Goal: Transaction & Acquisition: Purchase product/service

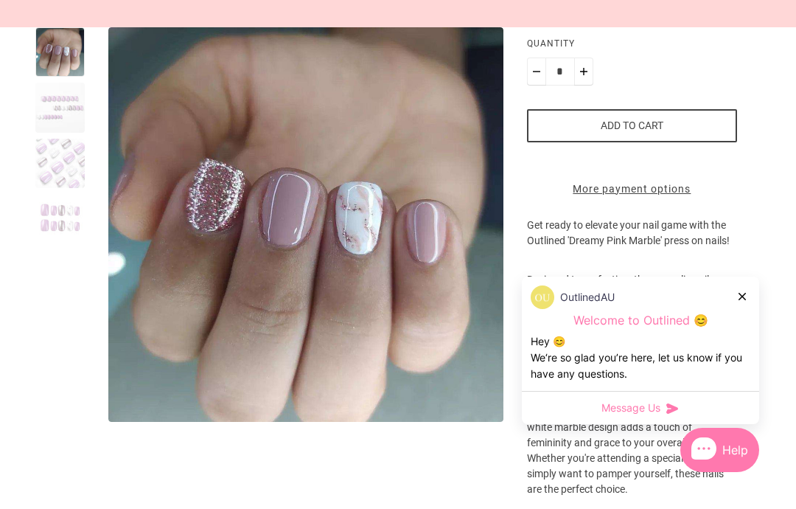
scroll to position [354, 0]
click at [750, 349] on div "OutlinedAU Welcome to Outlined 😊 Hey 😊 We‘re so glad you’re here, let us know i…" at bounding box center [640, 333] width 237 height 114
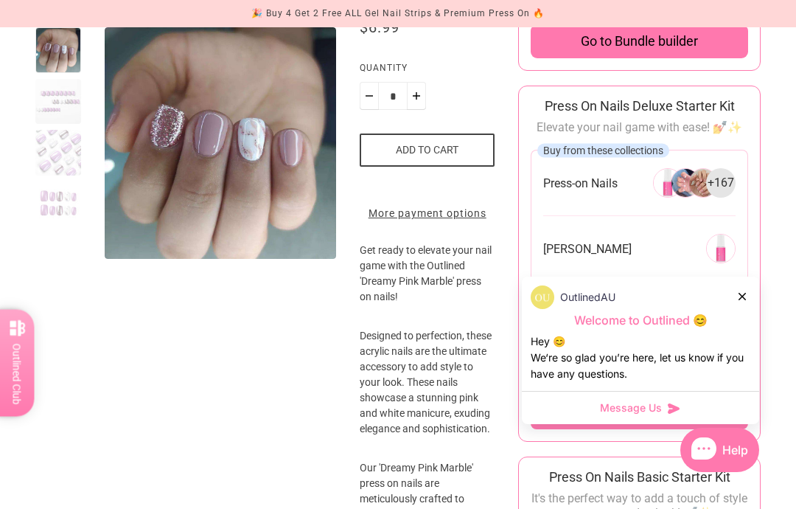
click at [746, 304] on div at bounding box center [743, 295] width 9 height 15
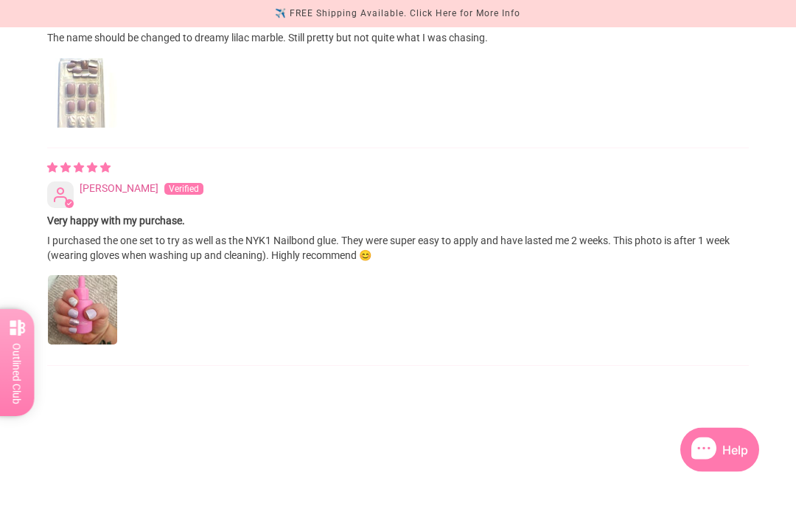
scroll to position [2147, 0]
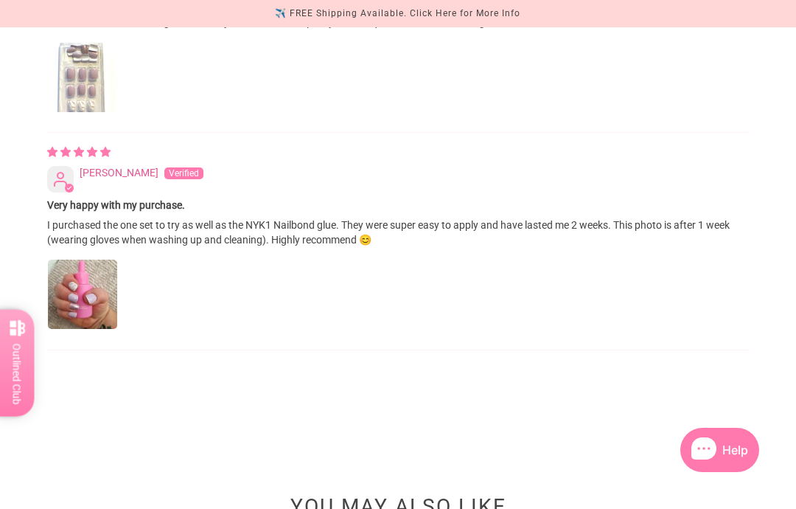
click at [99, 329] on img "Link to user picture 1" at bounding box center [82, 293] width 69 height 69
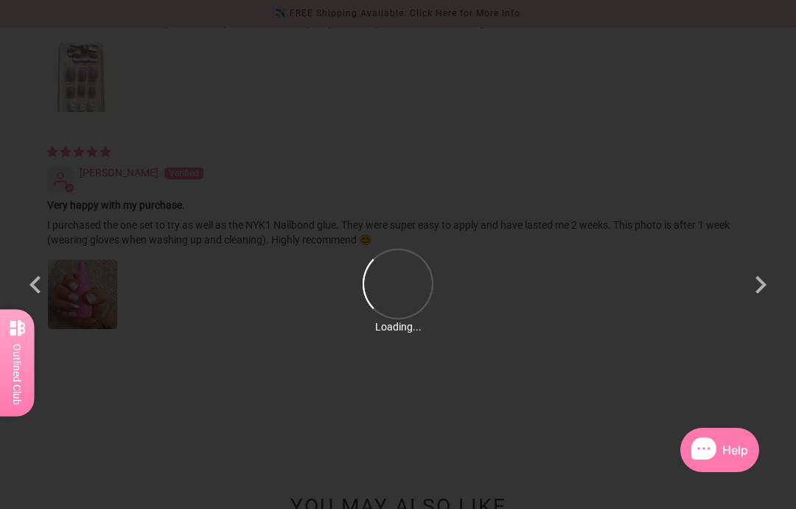
scroll to position [0, 0]
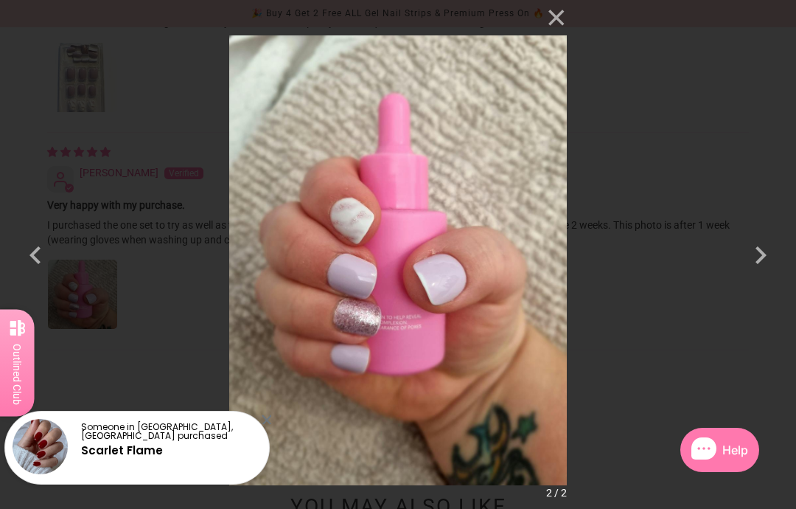
click at [677, 166] on div "× 2 / 2 Loading..." at bounding box center [398, 254] width 796 height 509
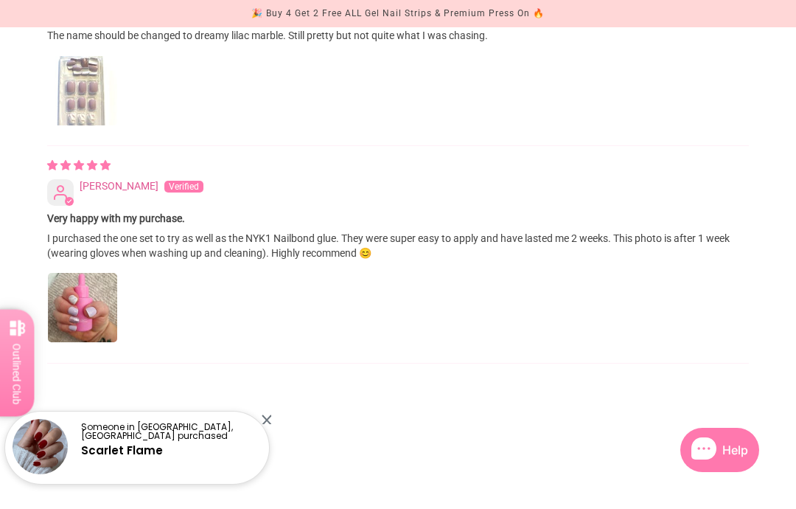
scroll to position [2130, 0]
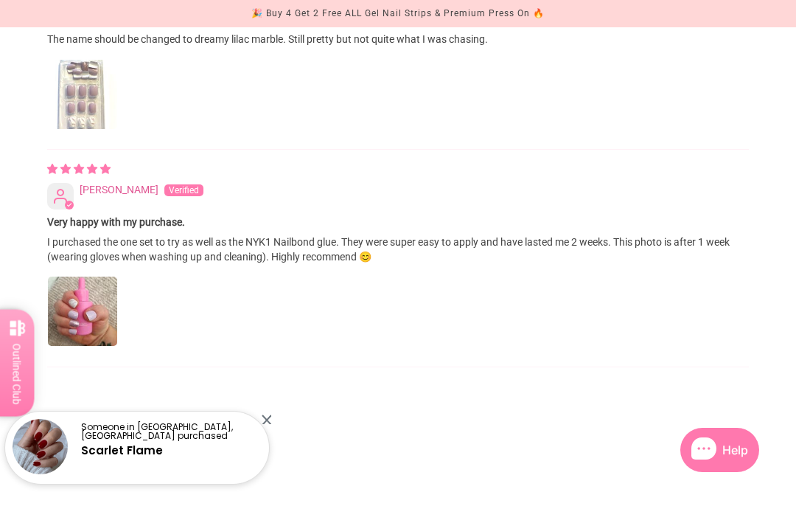
click at [108, 346] on img "Link to user picture 1" at bounding box center [82, 310] width 69 height 69
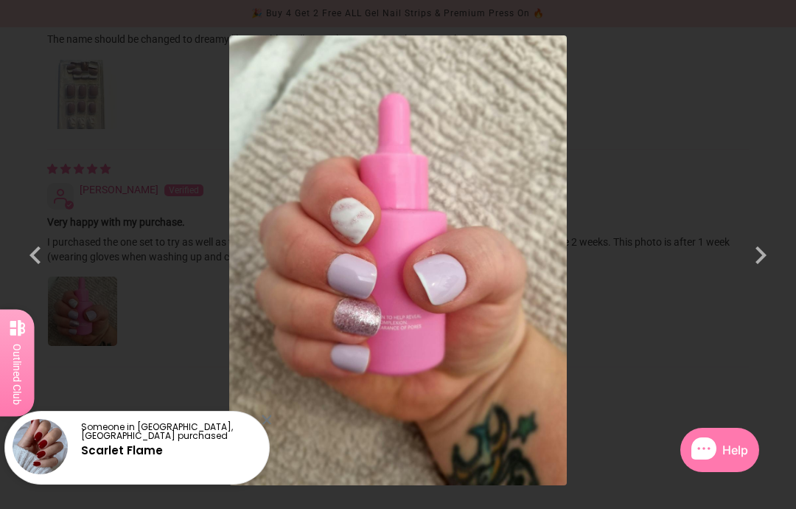
scroll to position [0, 0]
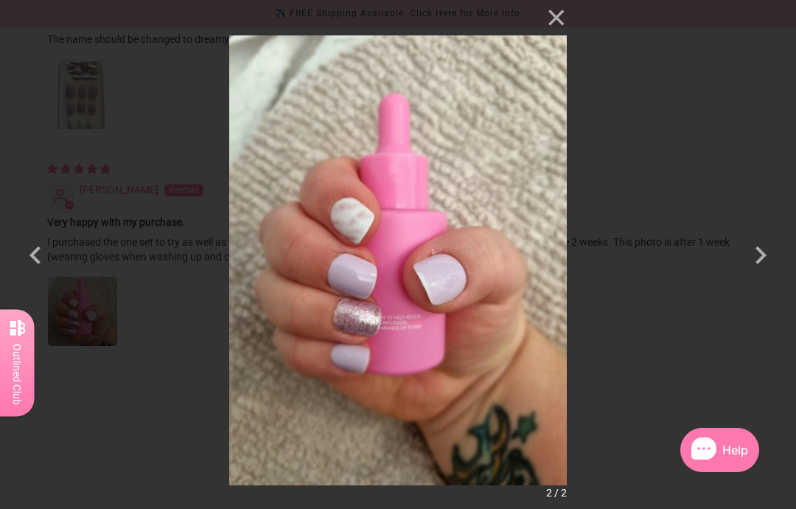
click at [643, 114] on div "× 2 / 2" at bounding box center [398, 254] width 796 height 509
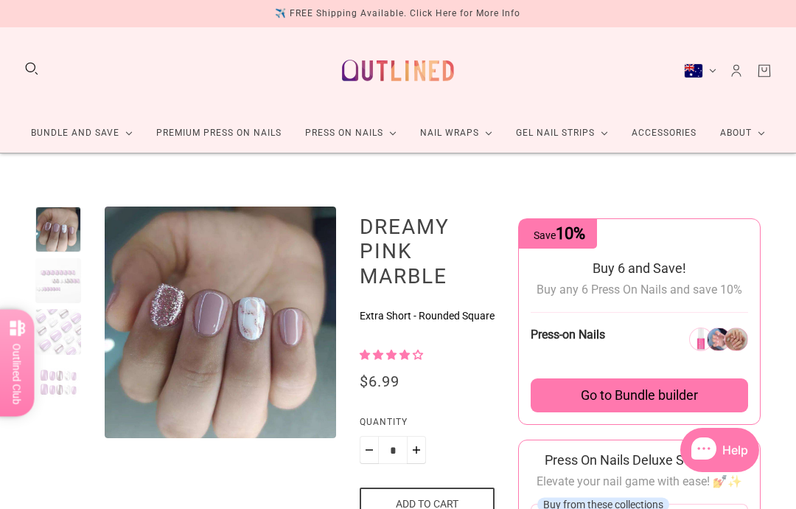
scroll to position [2130, 0]
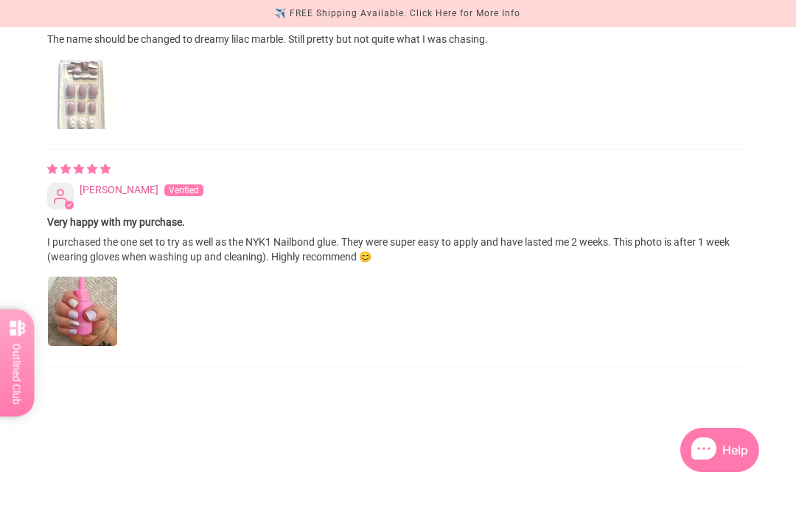
click at [115, 129] on img "Link to user picture 1" at bounding box center [82, 94] width 69 height 69
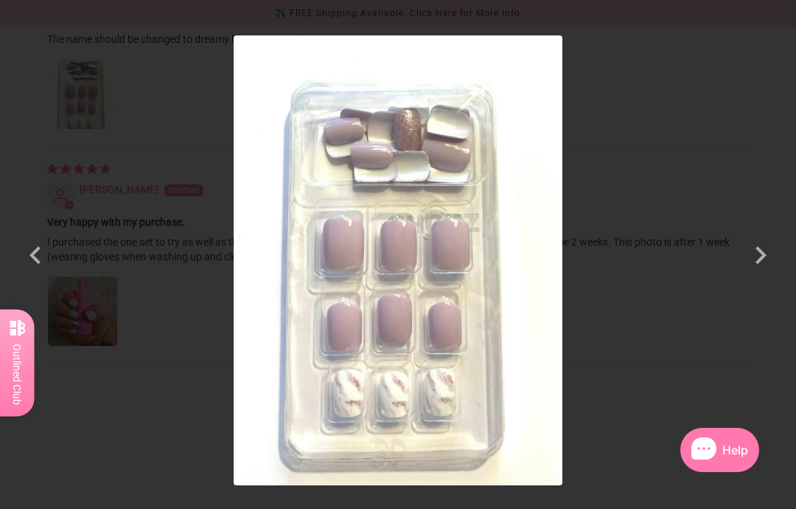
scroll to position [0, 0]
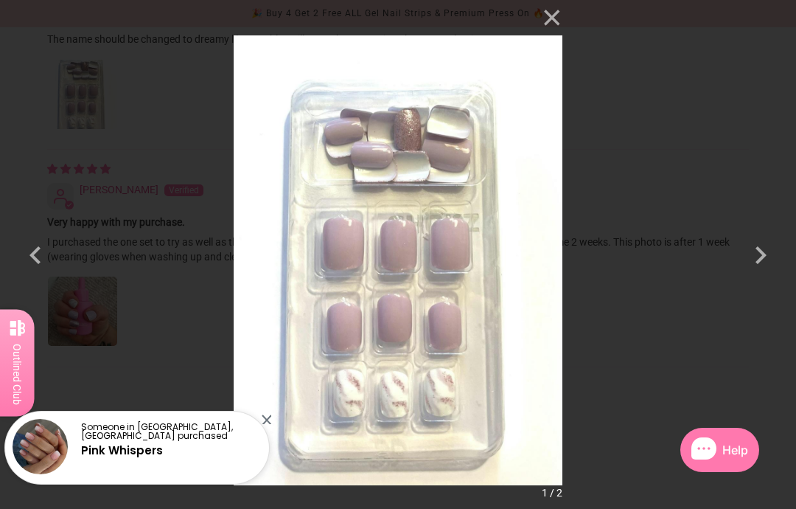
click at [690, 161] on div "× 1 / 2" at bounding box center [398, 254] width 796 height 509
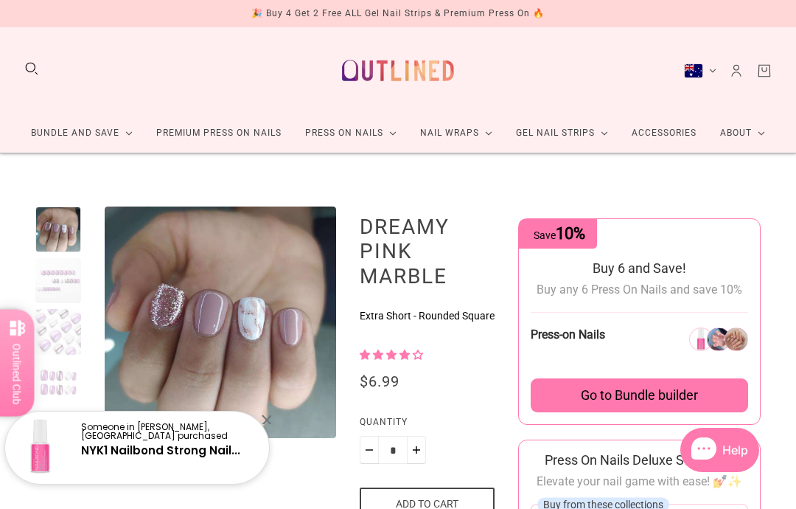
click at [268, 424] on div at bounding box center [267, 419] width 10 height 10
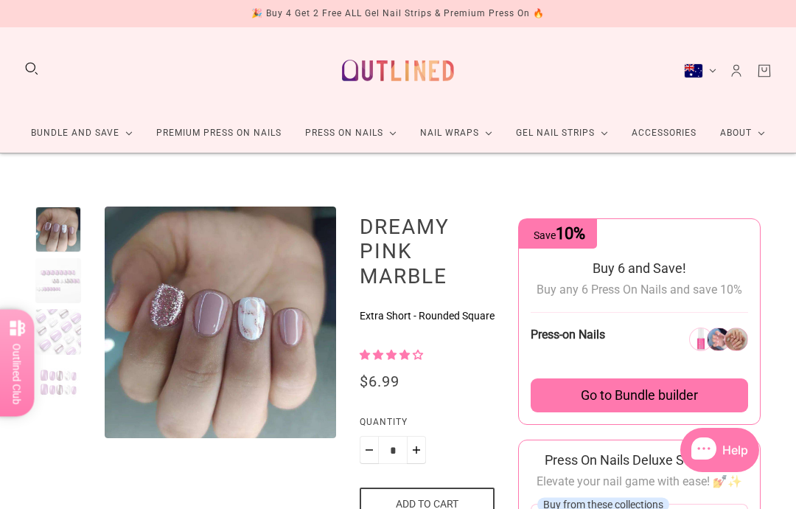
click at [624, 392] on span "Go to Bundle builder" at bounding box center [639, 395] width 117 height 16
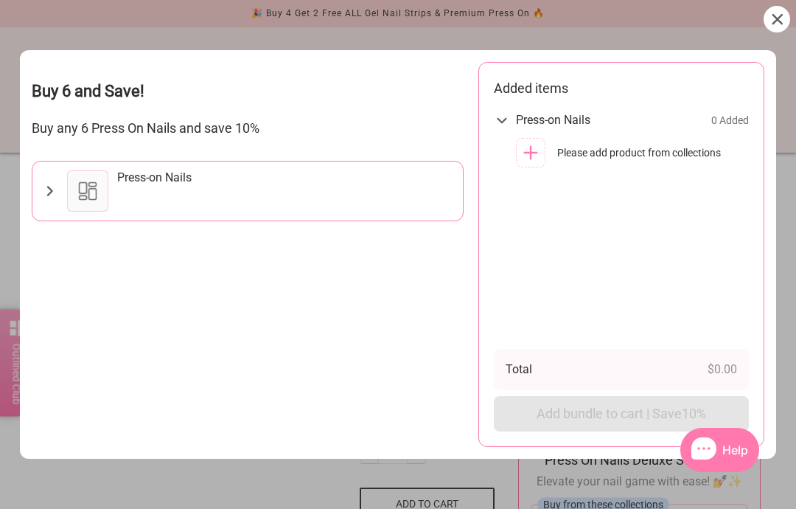
click at [785, 23] on div at bounding box center [777, 19] width 27 height 27
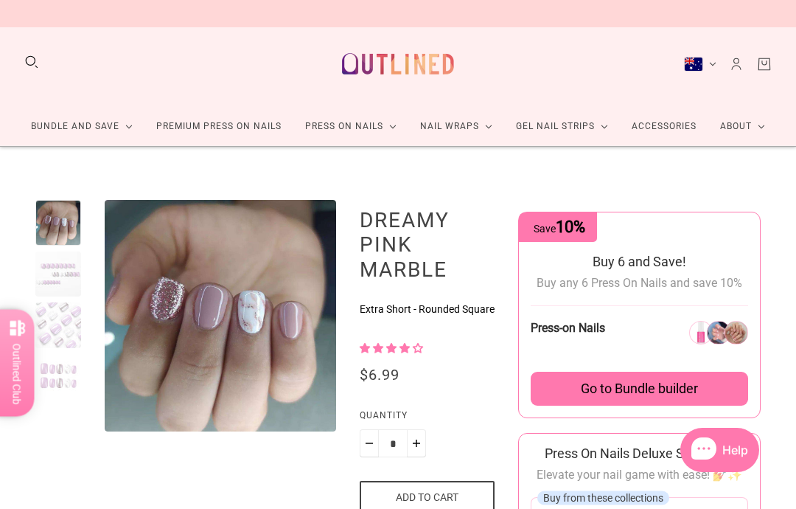
scroll to position [3, 0]
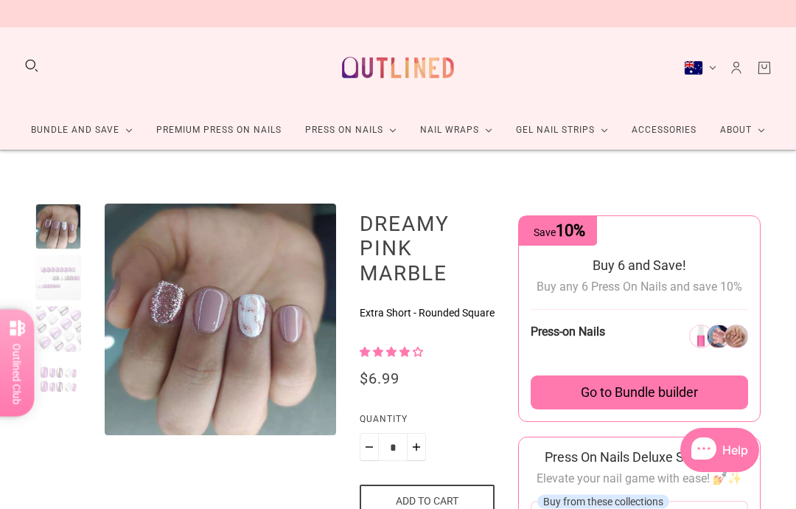
click at [374, 120] on link "Press On Nails" at bounding box center [350, 130] width 115 height 39
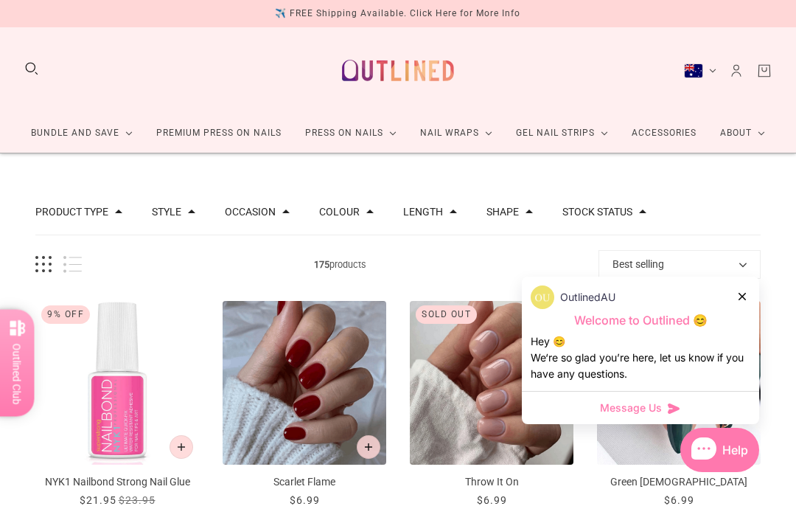
click at [745, 299] on div at bounding box center [743, 295] width 9 height 15
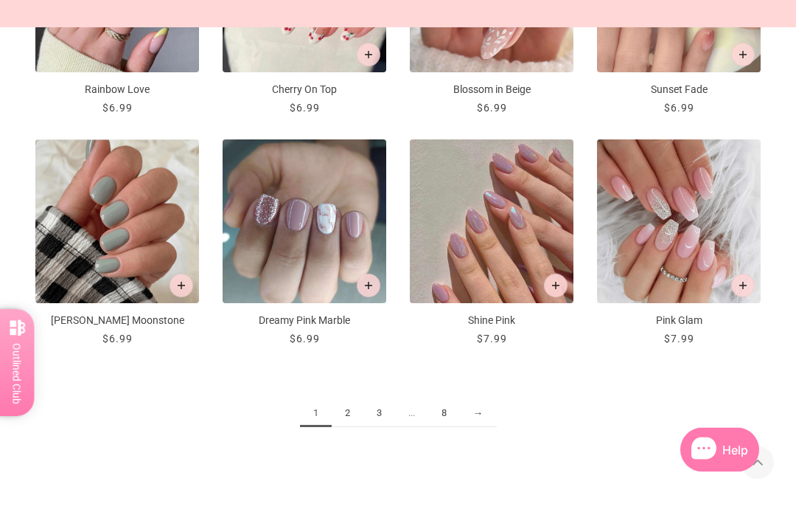
scroll to position [1316, 0]
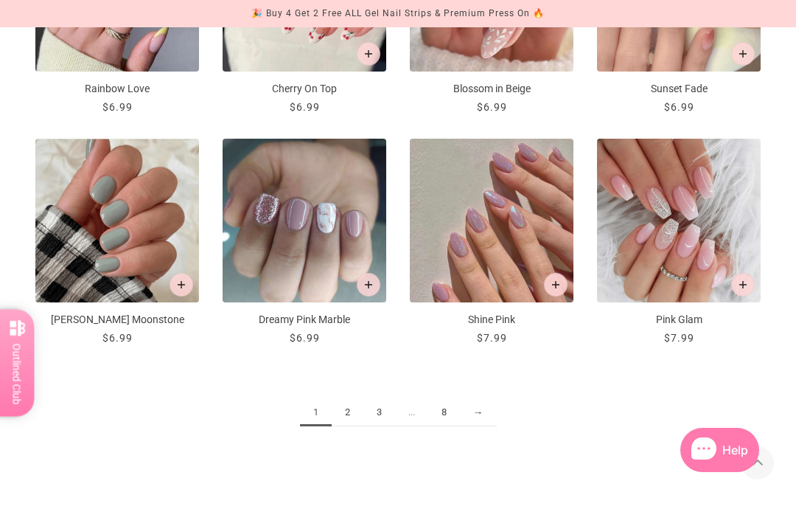
click at [492, 408] on link "→" at bounding box center [478, 412] width 37 height 27
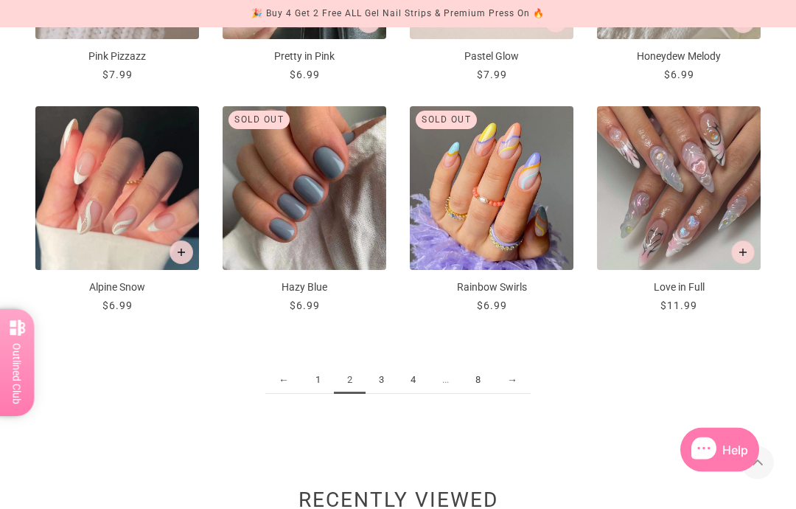
scroll to position [1349, 0]
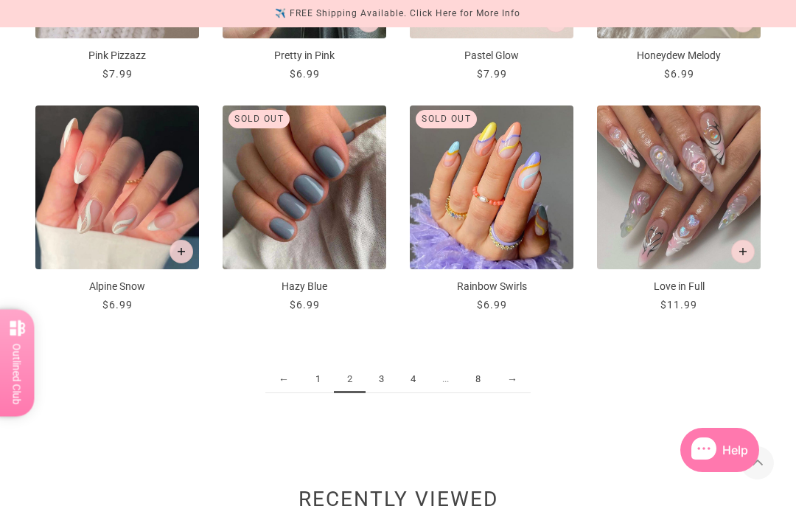
click at [316, 386] on link "1" at bounding box center [318, 379] width 32 height 27
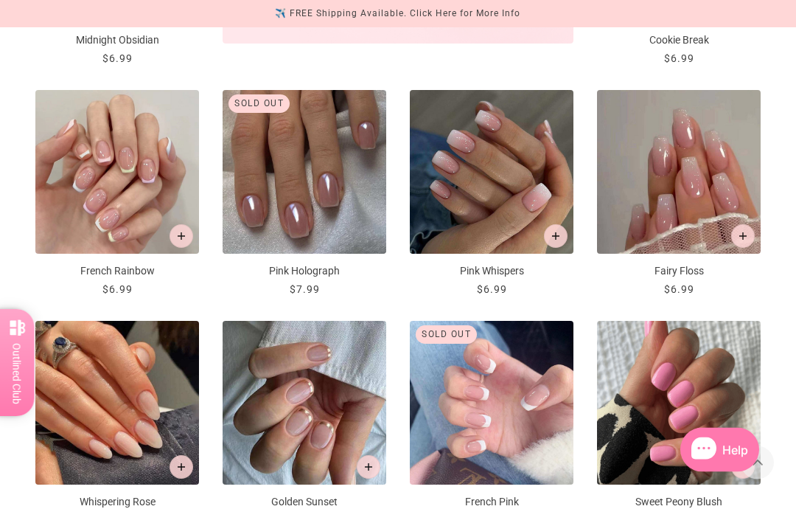
scroll to position [673, 0]
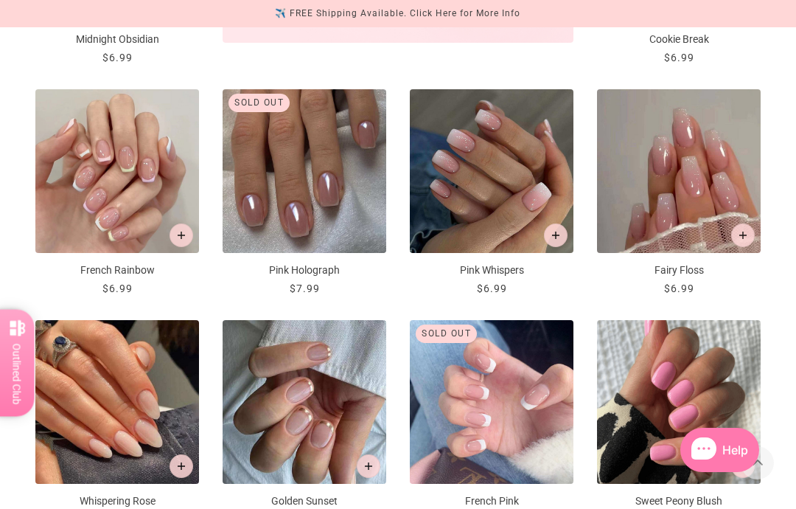
click at [547, 167] on img "Pink Whispers" at bounding box center [492, 171] width 164 height 164
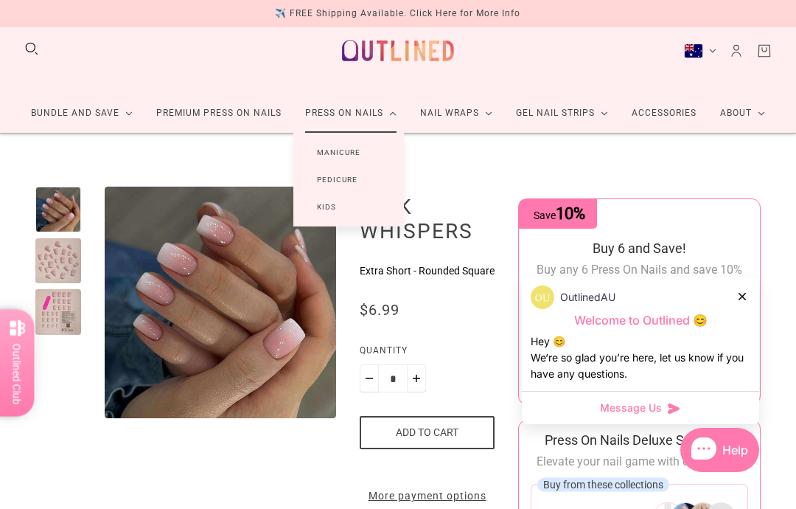
click at [352, 209] on link "Kids" at bounding box center [326, 206] width 66 height 27
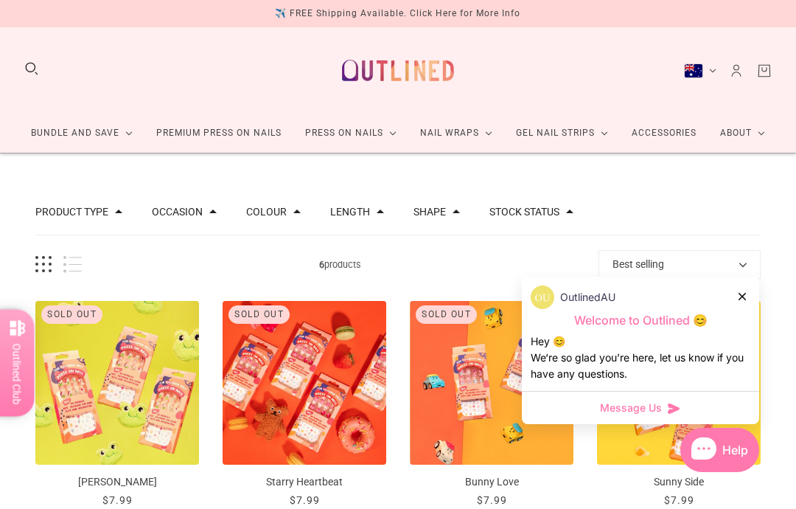
click at [745, 288] on div at bounding box center [743, 295] width 9 height 15
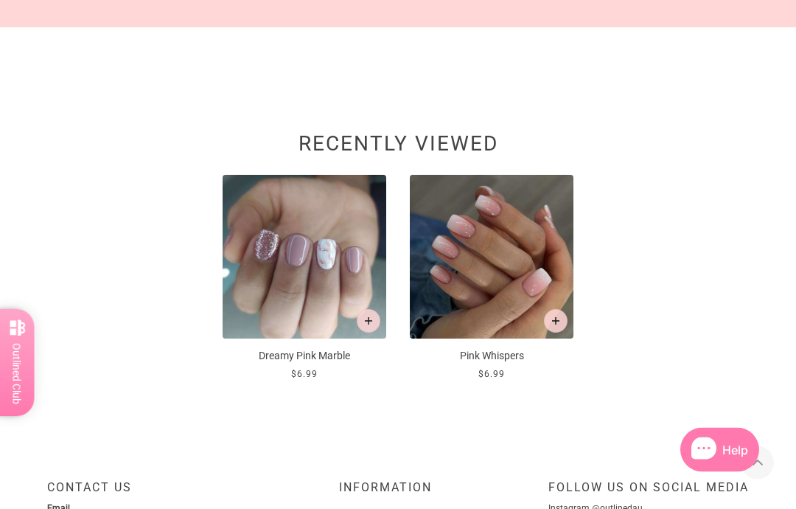
scroll to position [754, 0]
click at [497, 241] on img at bounding box center [492, 257] width 164 height 164
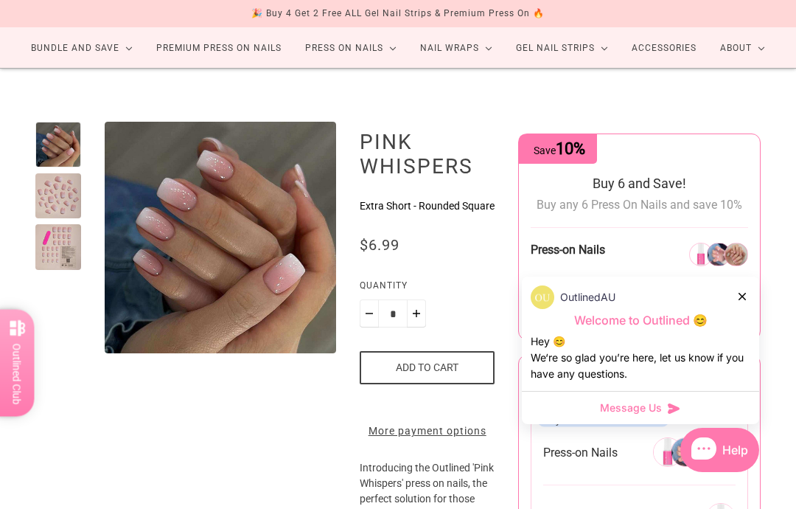
scroll to position [144, 0]
